Goal: Transaction & Acquisition: Purchase product/service

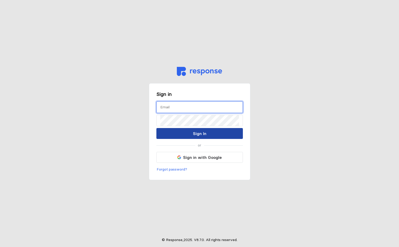
type input "[PERSON_NAME][EMAIL_ADDRESS][DOMAIN_NAME]"
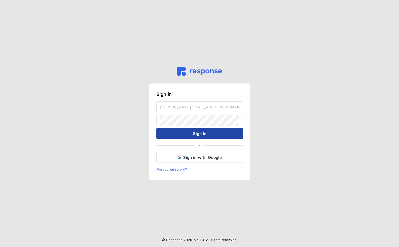
click at [209, 131] on button "Sign In" at bounding box center [199, 133] width 86 height 11
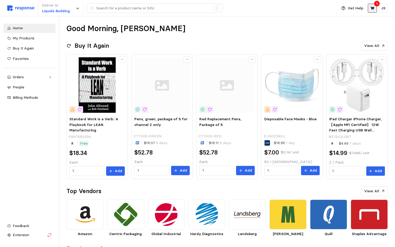
click at [375, 7] on button at bounding box center [372, 8] width 9 height 9
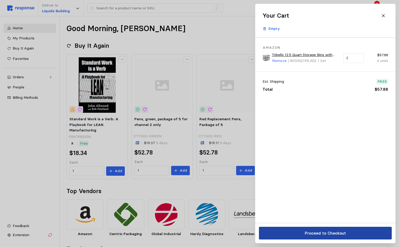
click at [329, 232] on p "Proceed to Checkout" at bounding box center [324, 233] width 41 height 6
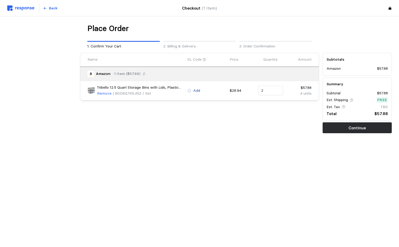
click at [198, 90] on p "Add" at bounding box center [196, 91] width 7 height 6
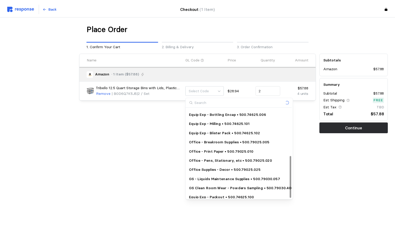
scroll to position [102, 0]
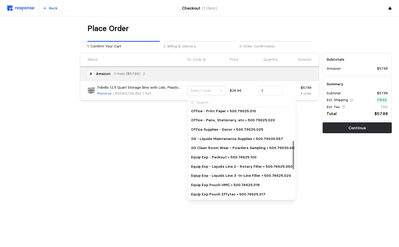
click at [213, 165] on p "Equip Exp - Liquids Line 2 - Rotary Filler • 500.74625.050" at bounding box center [241, 167] width 101 height 6
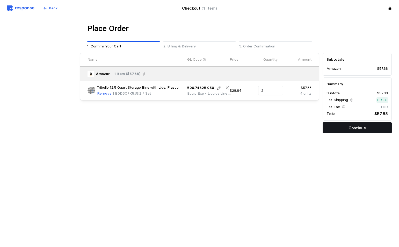
click at [343, 130] on button "Continue" at bounding box center [356, 127] width 69 height 11
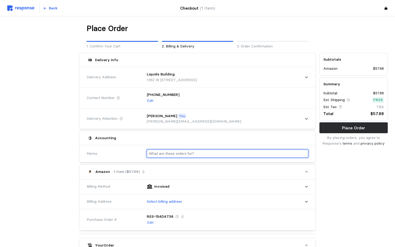
click at [211, 152] on input "text" at bounding box center [227, 154] width 157 height 8
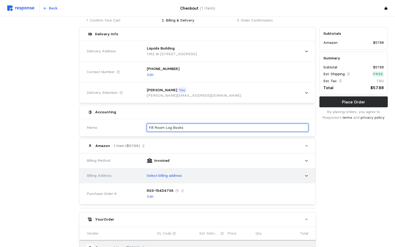
type input "Fill Room Log Books"
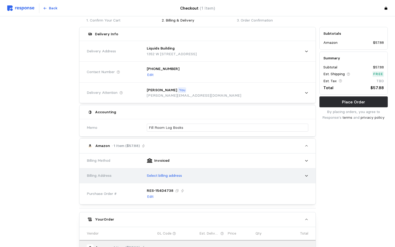
click at [183, 176] on div "Select billing address" at bounding box center [225, 175] width 165 height 13
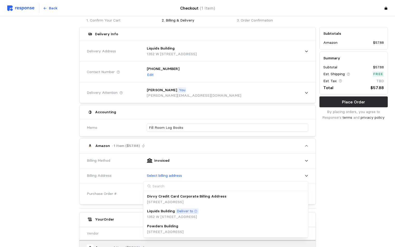
click at [182, 226] on div "Powders Building" at bounding box center [165, 226] width 36 height 6
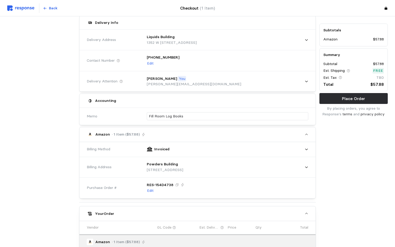
scroll to position [0, 0]
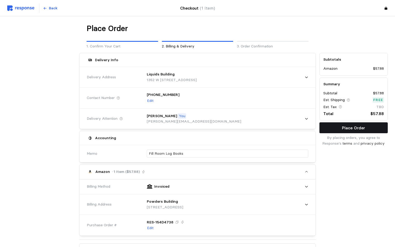
click at [356, 128] on p "Place Order" at bounding box center [353, 127] width 23 height 6
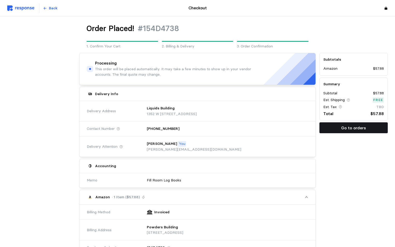
click at [348, 130] on p "Go to orders" at bounding box center [353, 127] width 25 height 6
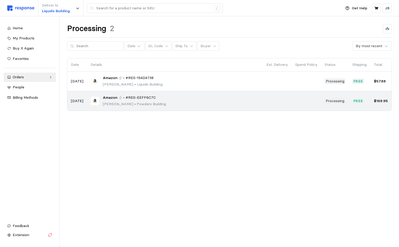
click at [114, 96] on span "Amazon" at bounding box center [110, 98] width 15 height 6
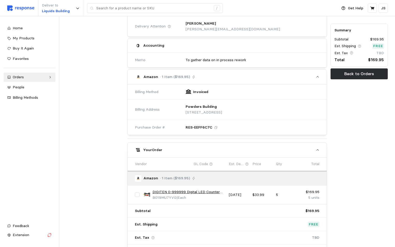
scroll to position [155, 0]
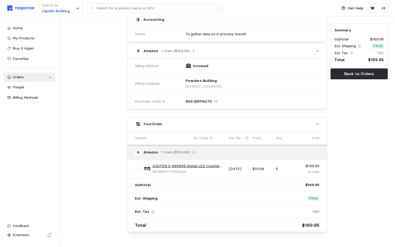
click at [146, 167] on img at bounding box center [147, 169] width 8 height 8
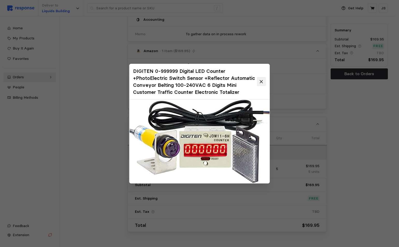
click at [260, 82] on icon at bounding box center [261, 81] width 5 height 5
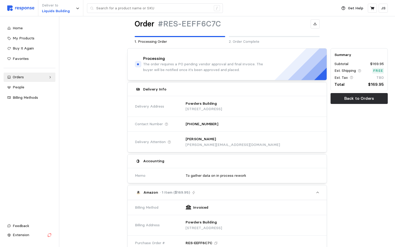
scroll to position [0, 0]
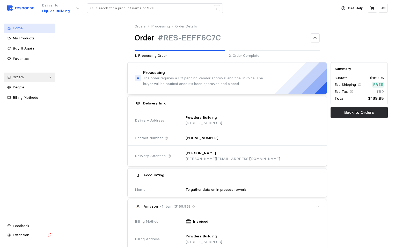
click at [31, 26] on div "Home" at bounding box center [32, 28] width 39 height 6
